Goal: Book appointment/travel/reservation

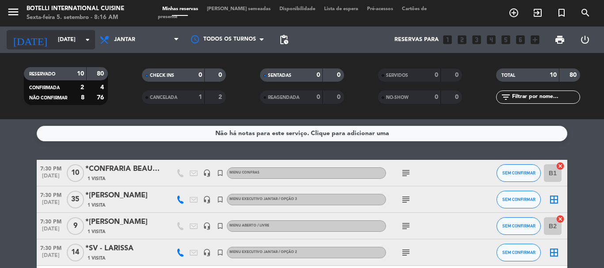
click at [87, 40] on icon "arrow_drop_down" at bounding box center [87, 39] width 11 height 11
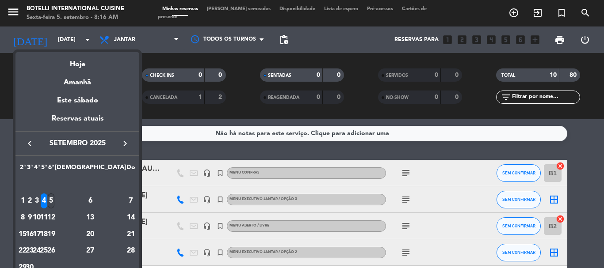
click at [54, 203] on div "5" at bounding box center [51, 201] width 7 height 15
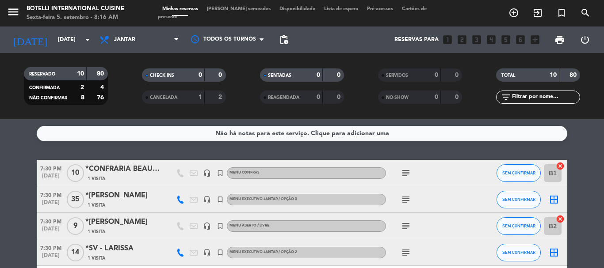
type input "Sex 5 set"
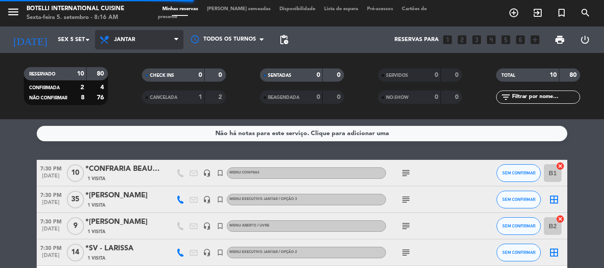
click at [118, 39] on span "Jantar" at bounding box center [124, 40] width 21 height 6
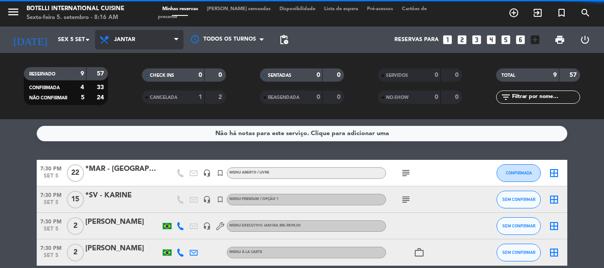
click at [121, 41] on span "Jantar" at bounding box center [124, 40] width 21 height 6
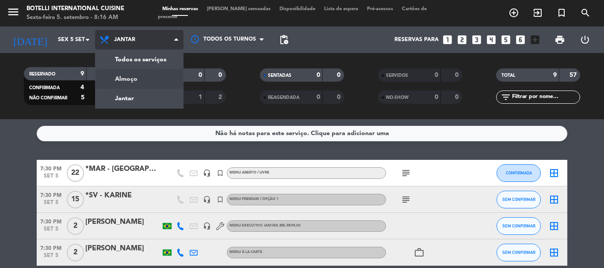
click at [118, 83] on div "menu Botelli International Cuisine Sexta-feira 5. setembro - 8:16 AM Minhas res…" at bounding box center [302, 59] width 604 height 119
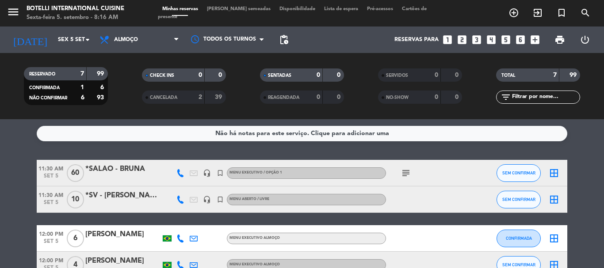
click at [119, 170] on div "*SALAO - BRUNA" at bounding box center [122, 169] width 75 height 11
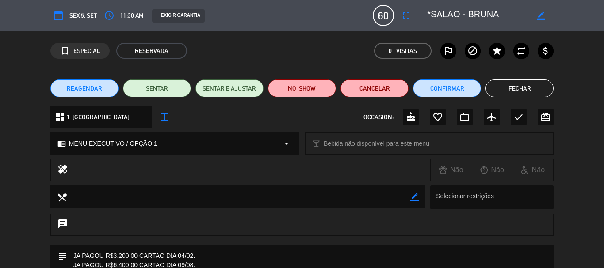
click at [513, 91] on button "Fechar" at bounding box center [519, 89] width 68 height 18
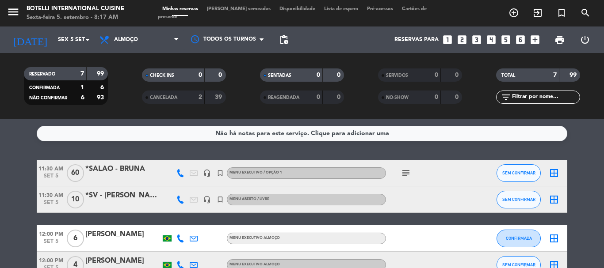
click at [127, 193] on div "*SV - [PERSON_NAME]" at bounding box center [122, 195] width 75 height 11
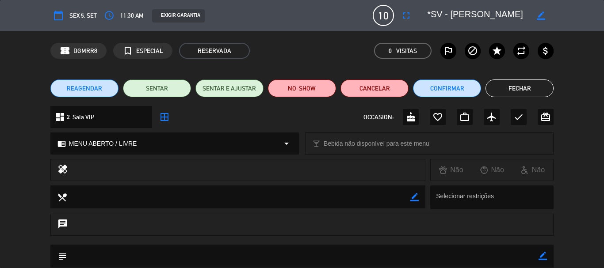
click at [518, 88] on button "Fechar" at bounding box center [519, 89] width 68 height 18
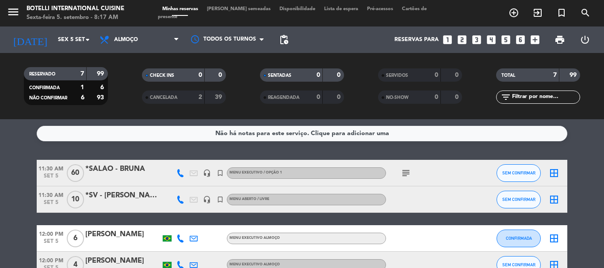
click at [138, 172] on div "*SALAO - BRUNA" at bounding box center [122, 169] width 75 height 11
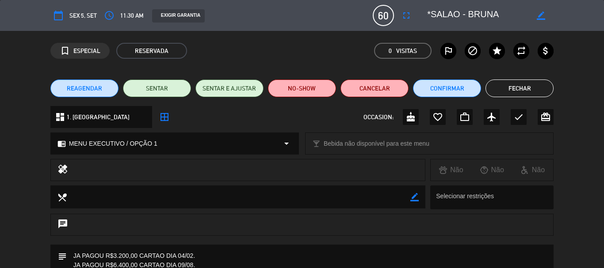
click at [521, 76] on div "REAGENDAR SENTAR SENTAR E AJUSTAR NO-SHOW Cancelar Confirmar Fechar" at bounding box center [302, 88] width 604 height 35
click at [509, 85] on button "Fechar" at bounding box center [519, 89] width 68 height 18
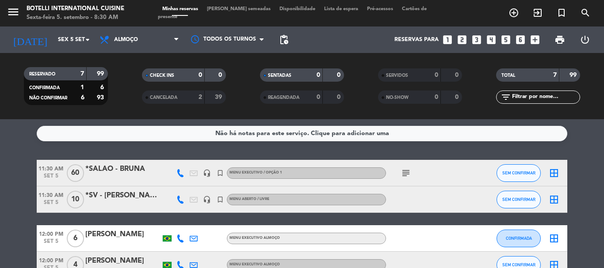
click at [14, 146] on div "Não há notas para este serviço. Clique para adicionar uma 11:30 AM [DATE] *SALA…" at bounding box center [302, 193] width 604 height 149
